Goal: Task Accomplishment & Management: Use online tool/utility

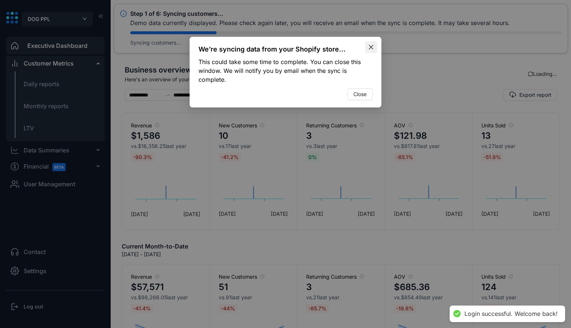
click at [370, 43] on button "Close" at bounding box center [371, 47] width 12 height 12
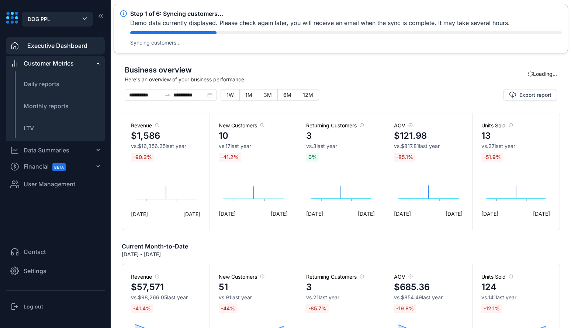
click at [59, 186] on span "User Management" at bounding box center [50, 184] width 52 height 9
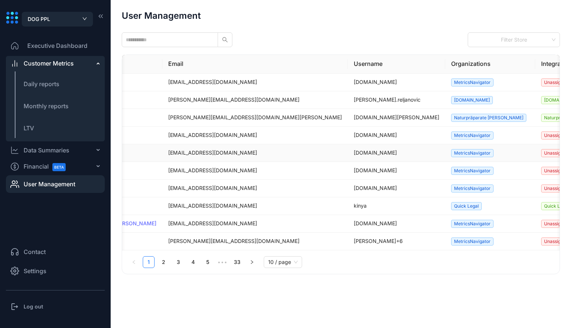
scroll to position [0, 124]
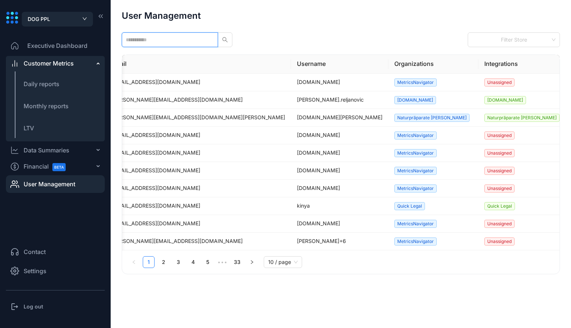
click at [164, 42] on input "text" at bounding box center [167, 40] width 82 height 8
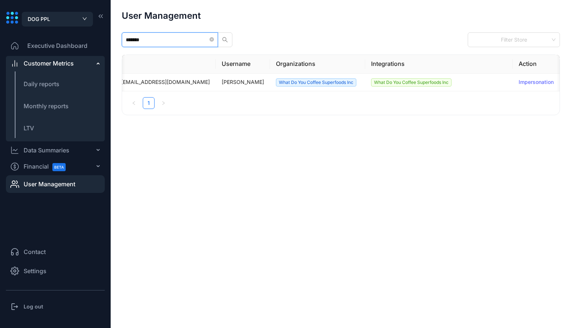
scroll to position [0, 39]
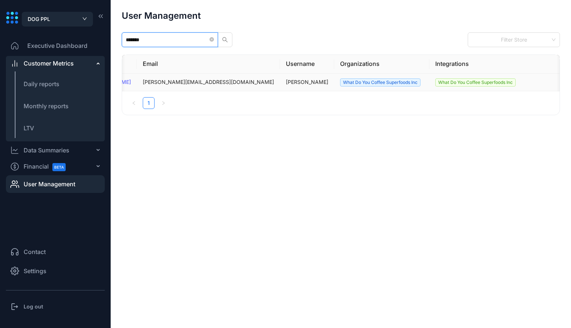
type input "*******"
